Goal: Find specific page/section: Find specific page/section

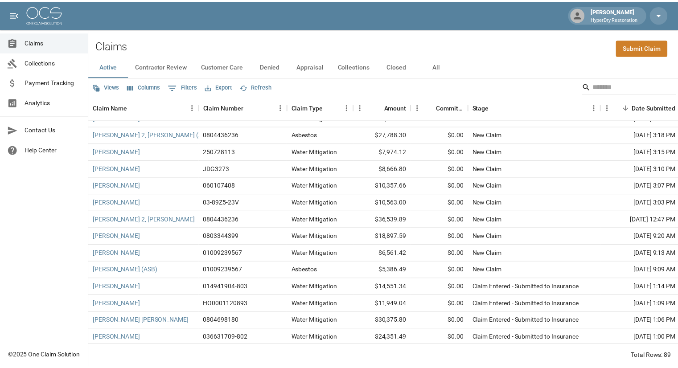
scroll to position [11, 0]
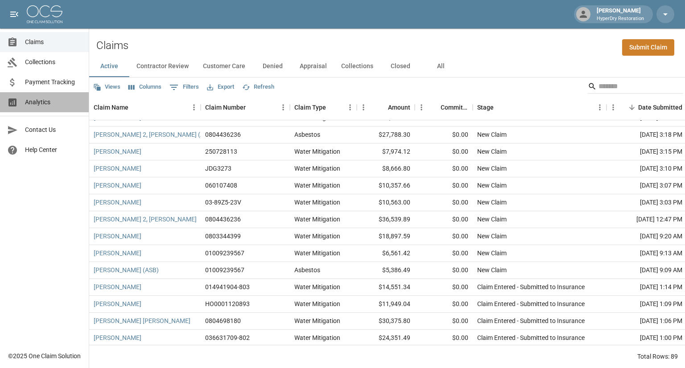
click at [47, 100] on span "Analytics" at bounding box center [53, 102] width 57 height 9
